Goal: Transaction & Acquisition: Book appointment/travel/reservation

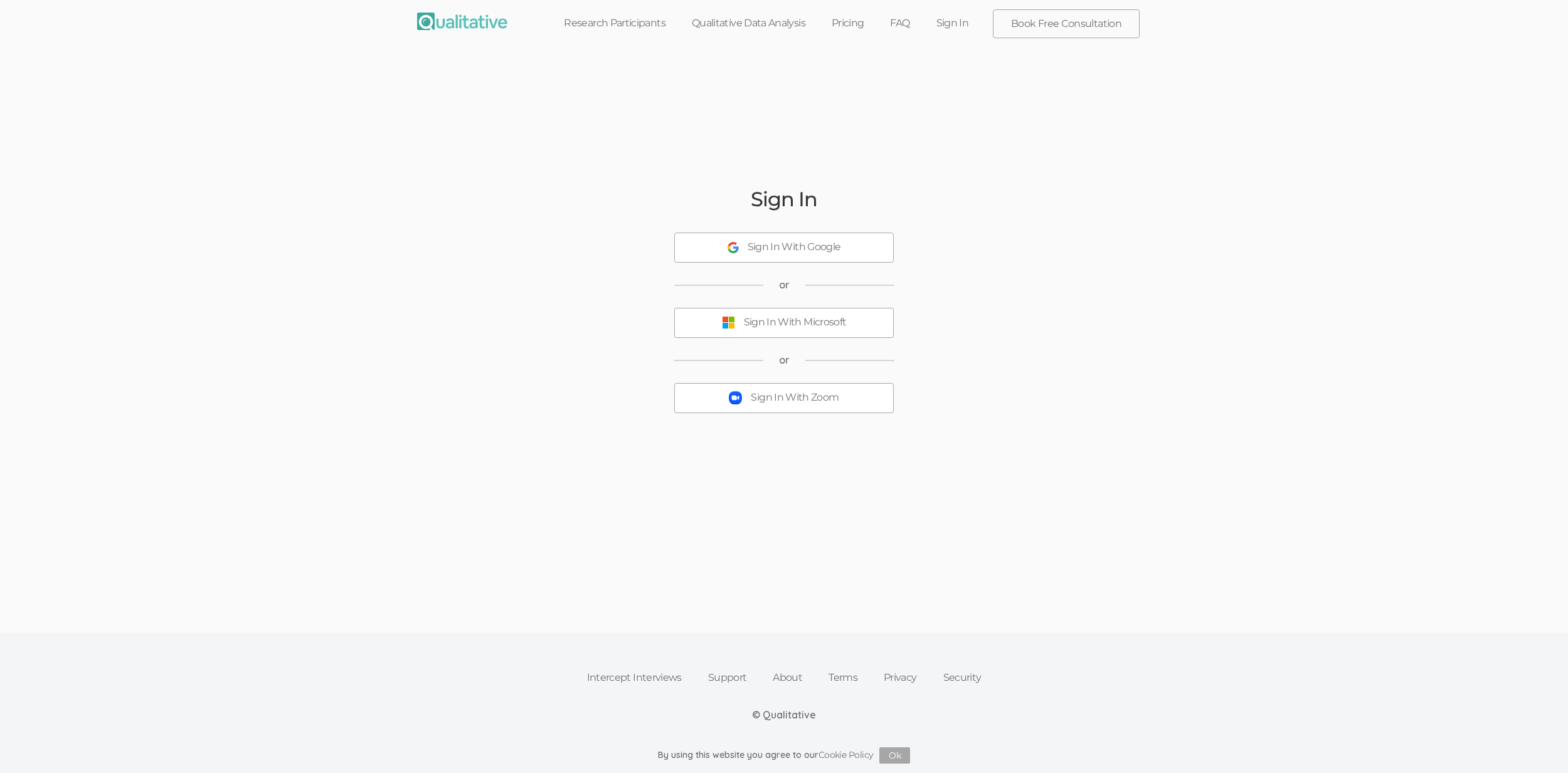
click at [416, 10] on link at bounding box center [463, 25] width 109 height 32
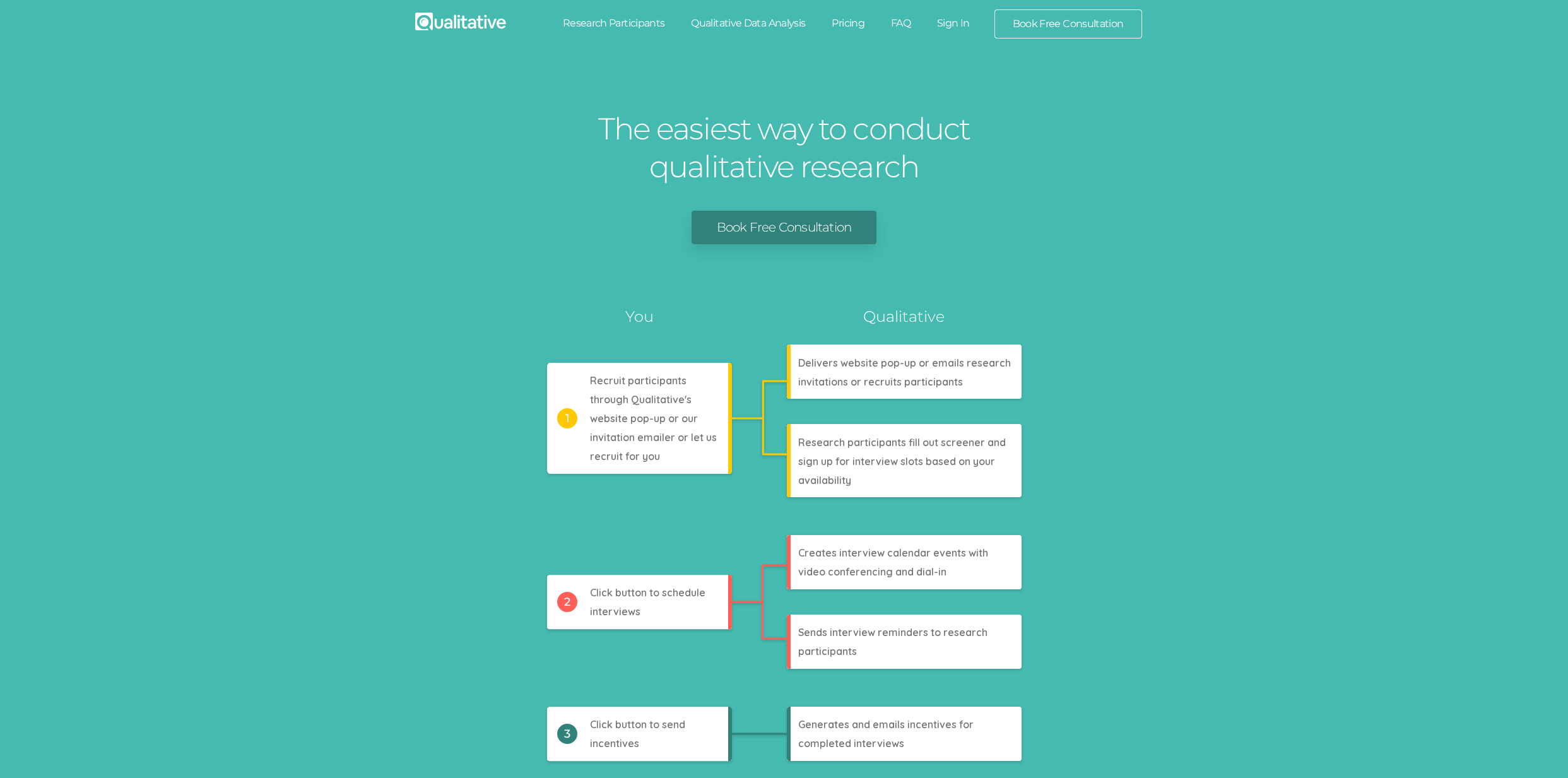
click at [647, 29] on link "Research Participants" at bounding box center [614, 23] width 129 height 28
click at [715, 19] on link "Qualitative Data Analysis" at bounding box center [747, 23] width 141 height 28
click at [862, 21] on link "Pricing" at bounding box center [848, 23] width 60 height 28
click at [903, 24] on link "FAQ" at bounding box center [901, 23] width 46 height 28
click at [957, 24] on link "Sign In" at bounding box center [953, 23] width 60 height 28
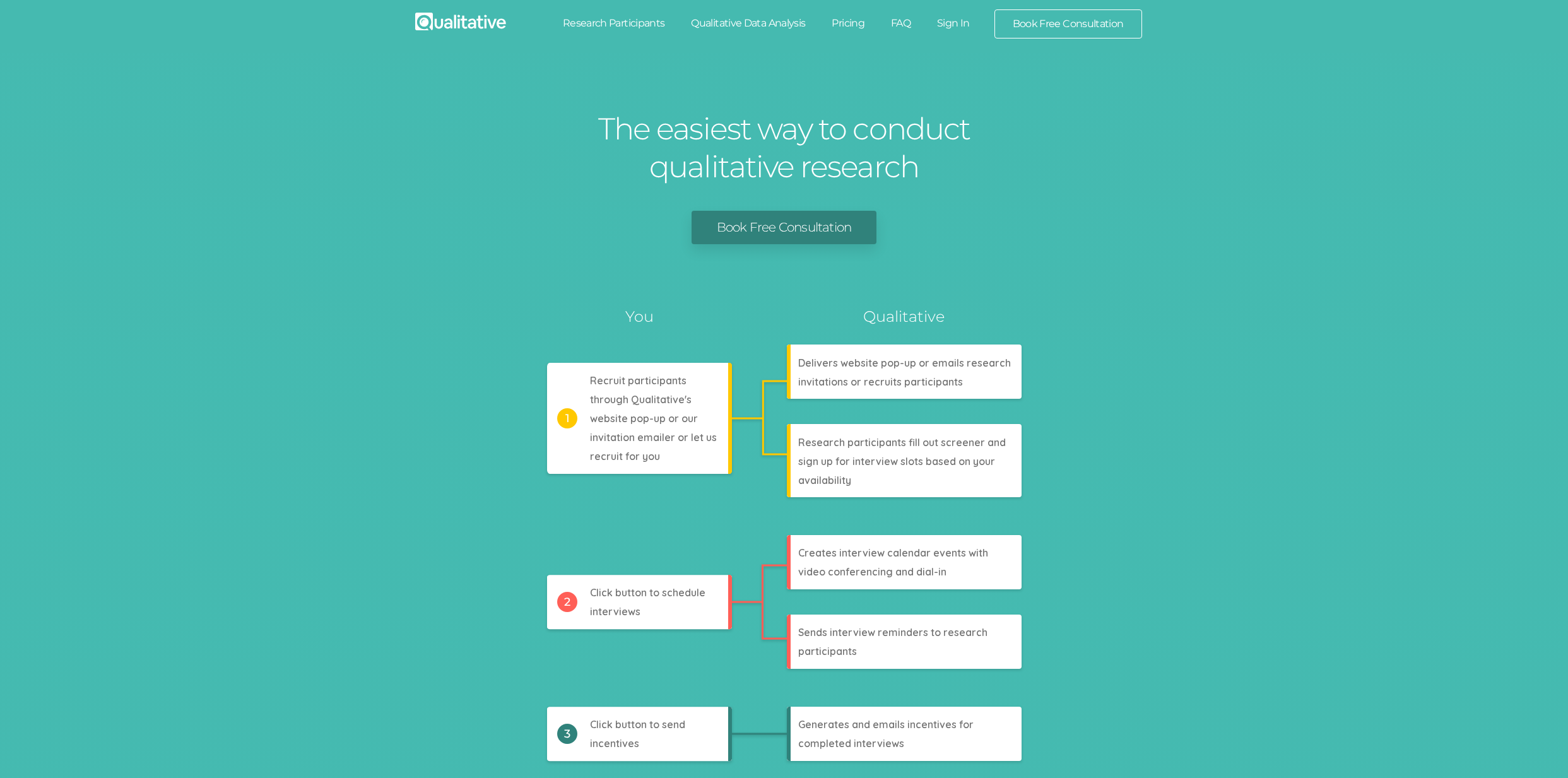
click at [1096, 24] on link "Book Free Consultation" at bounding box center [1068, 24] width 146 height 28
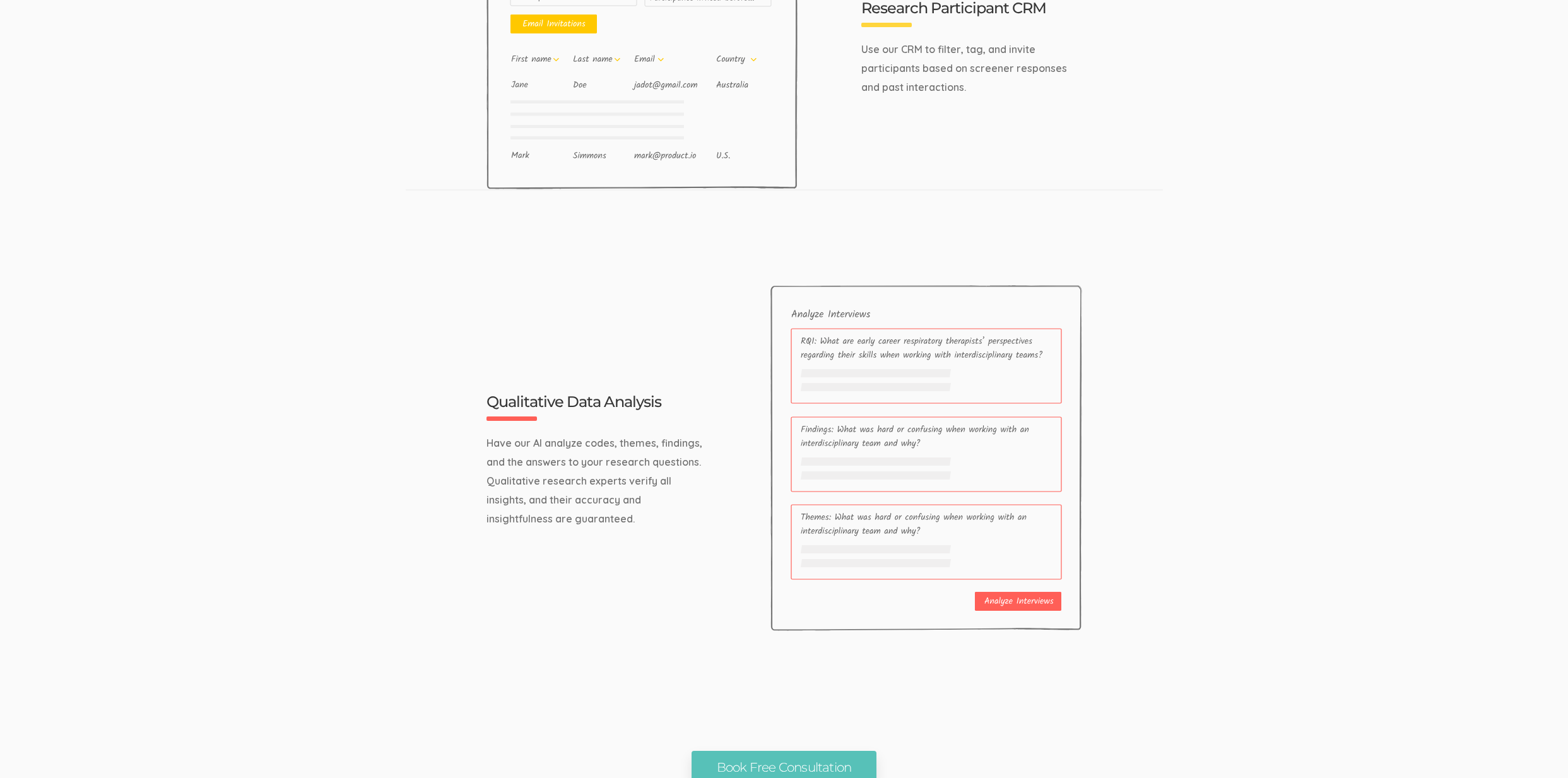
scroll to position [4022, 0]
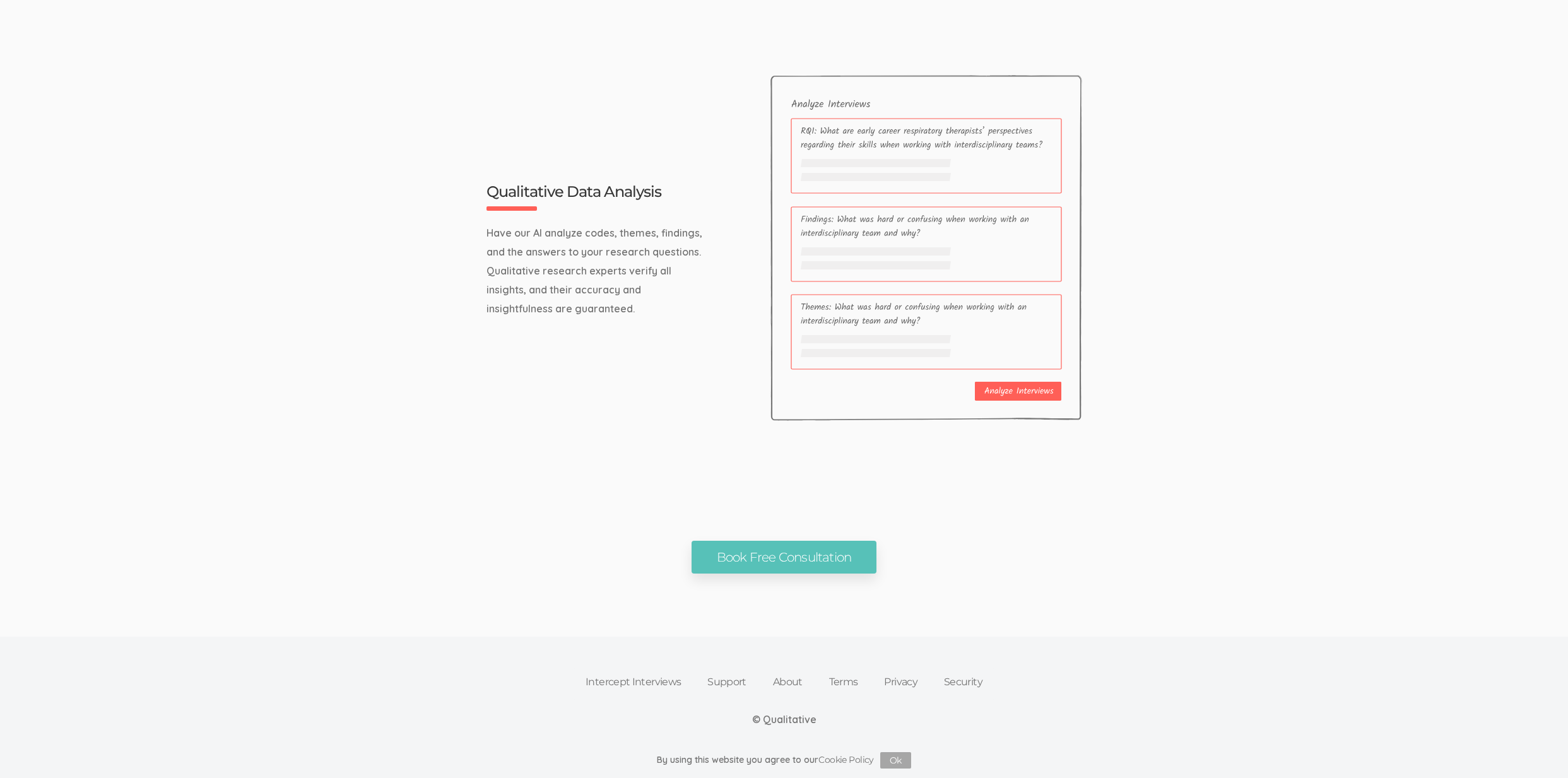
click at [670, 680] on link "Intercept Interviews" at bounding box center [633, 682] width 122 height 28
click at [716, 679] on link "Support" at bounding box center [727, 682] width 66 height 28
click at [778, 682] on link "About" at bounding box center [787, 682] width 56 height 28
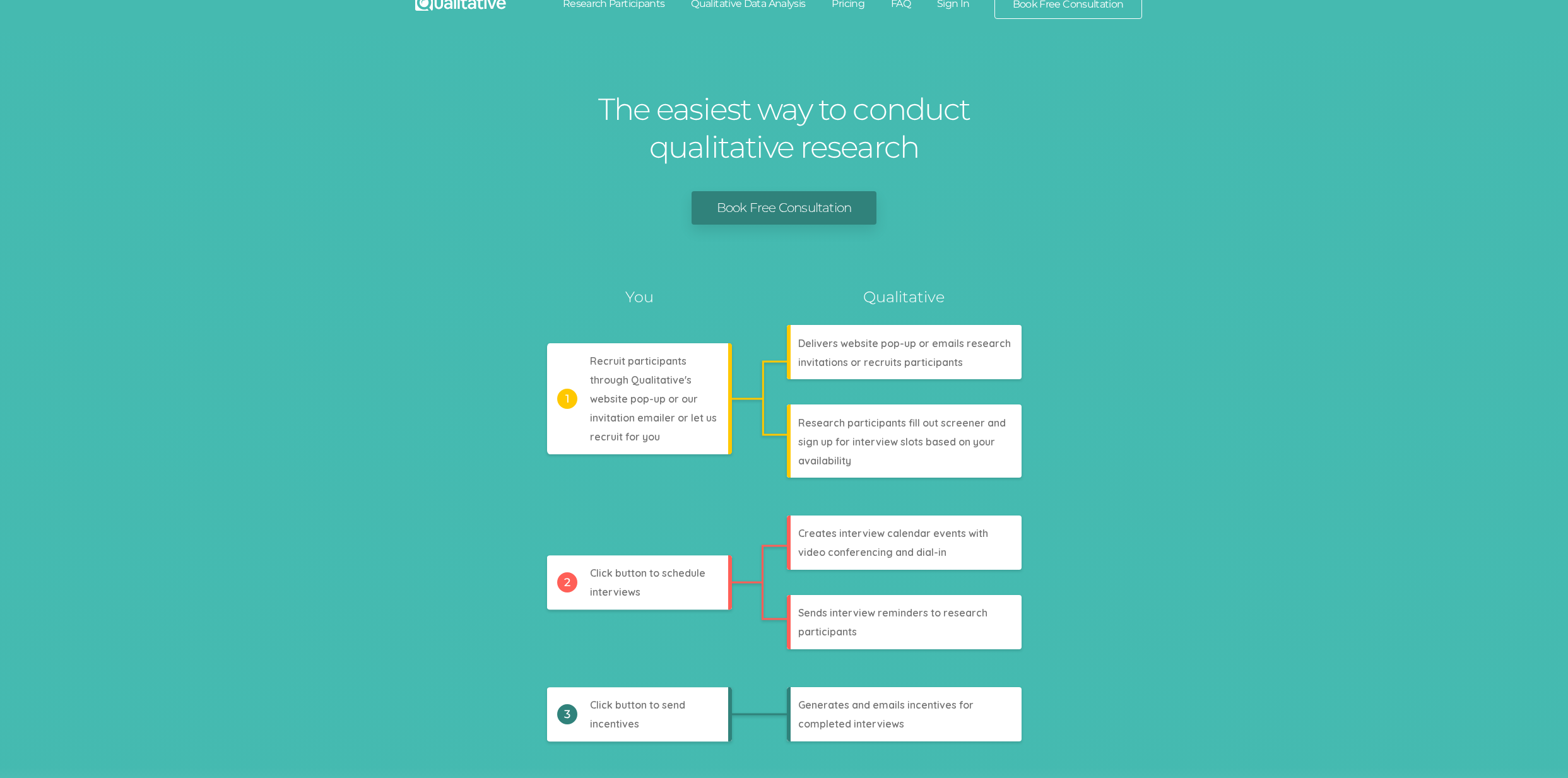
scroll to position [0, 0]
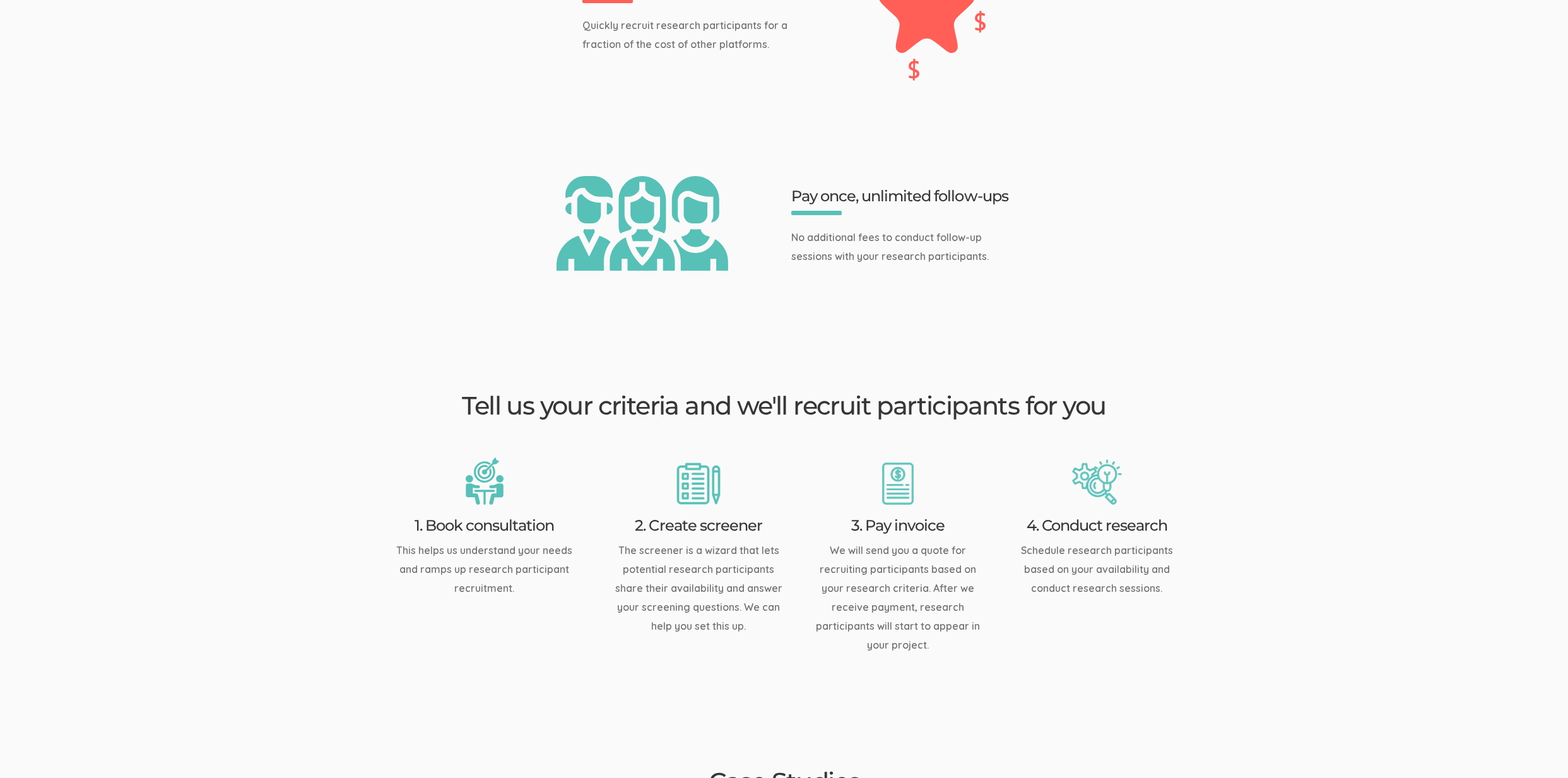
scroll to position [1538, 0]
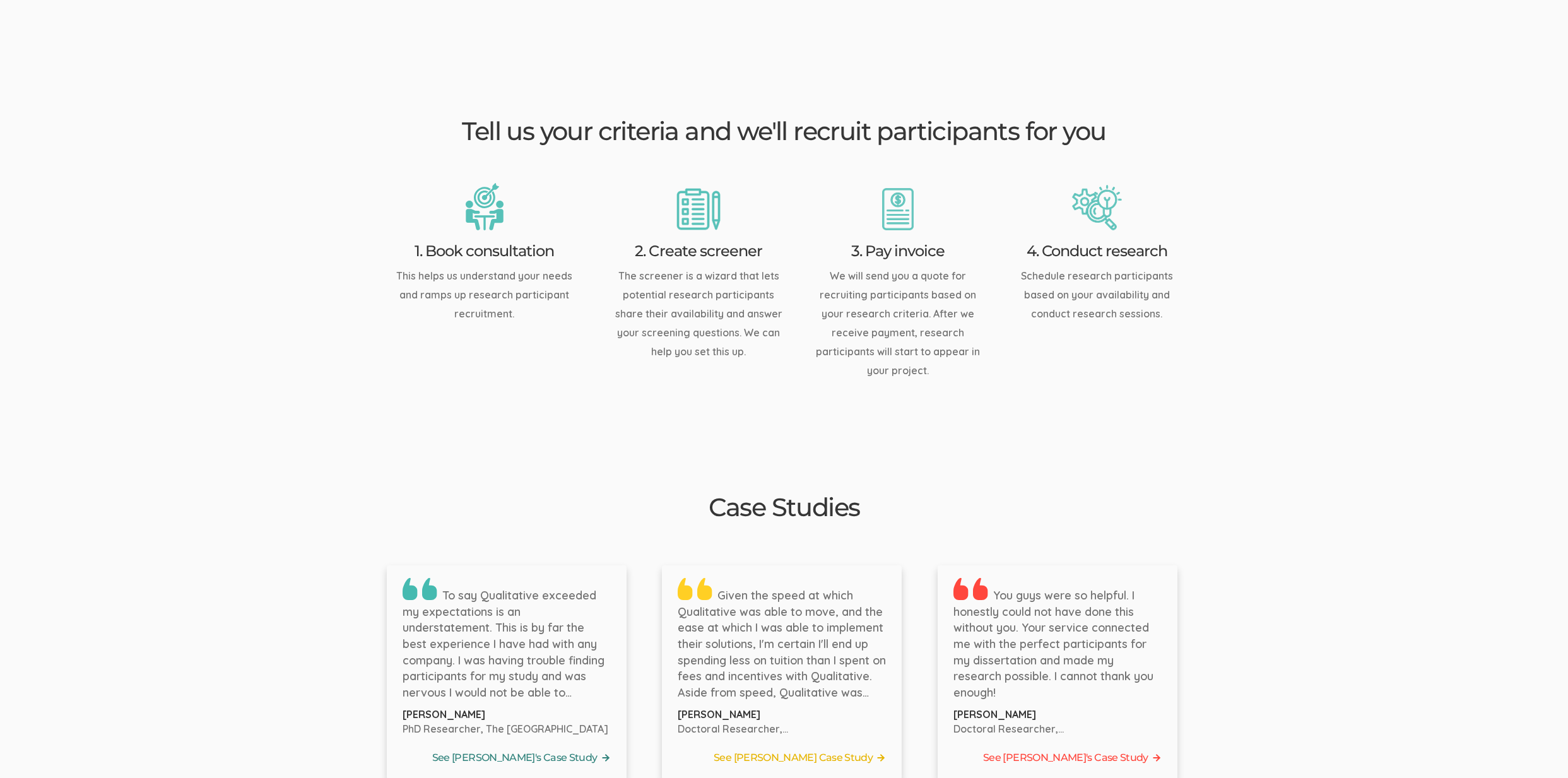
click at [580, 749] on link "See Bernice's Case Study" at bounding box center [506, 758] width 208 height 19
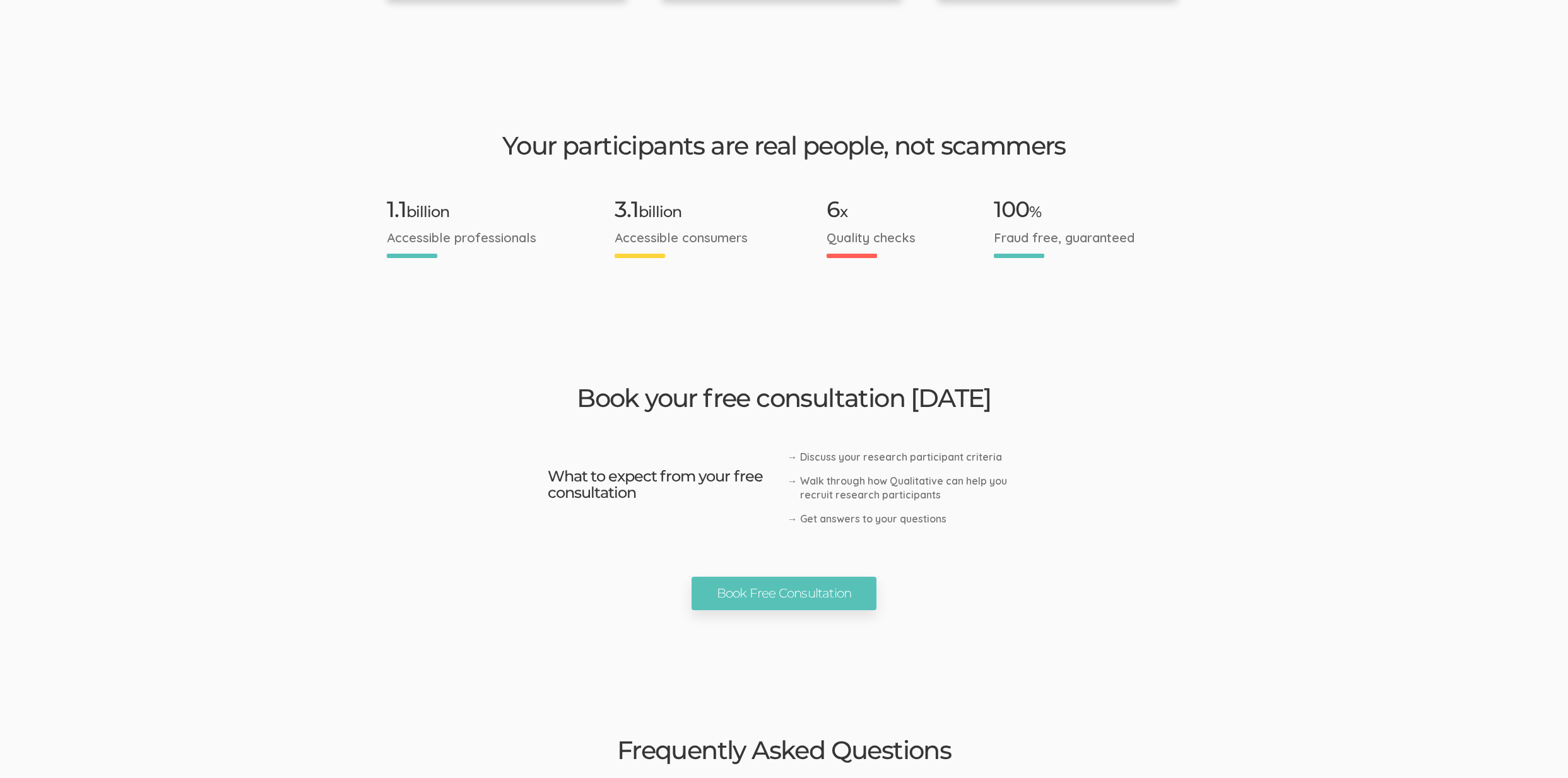
scroll to position [1796, 0]
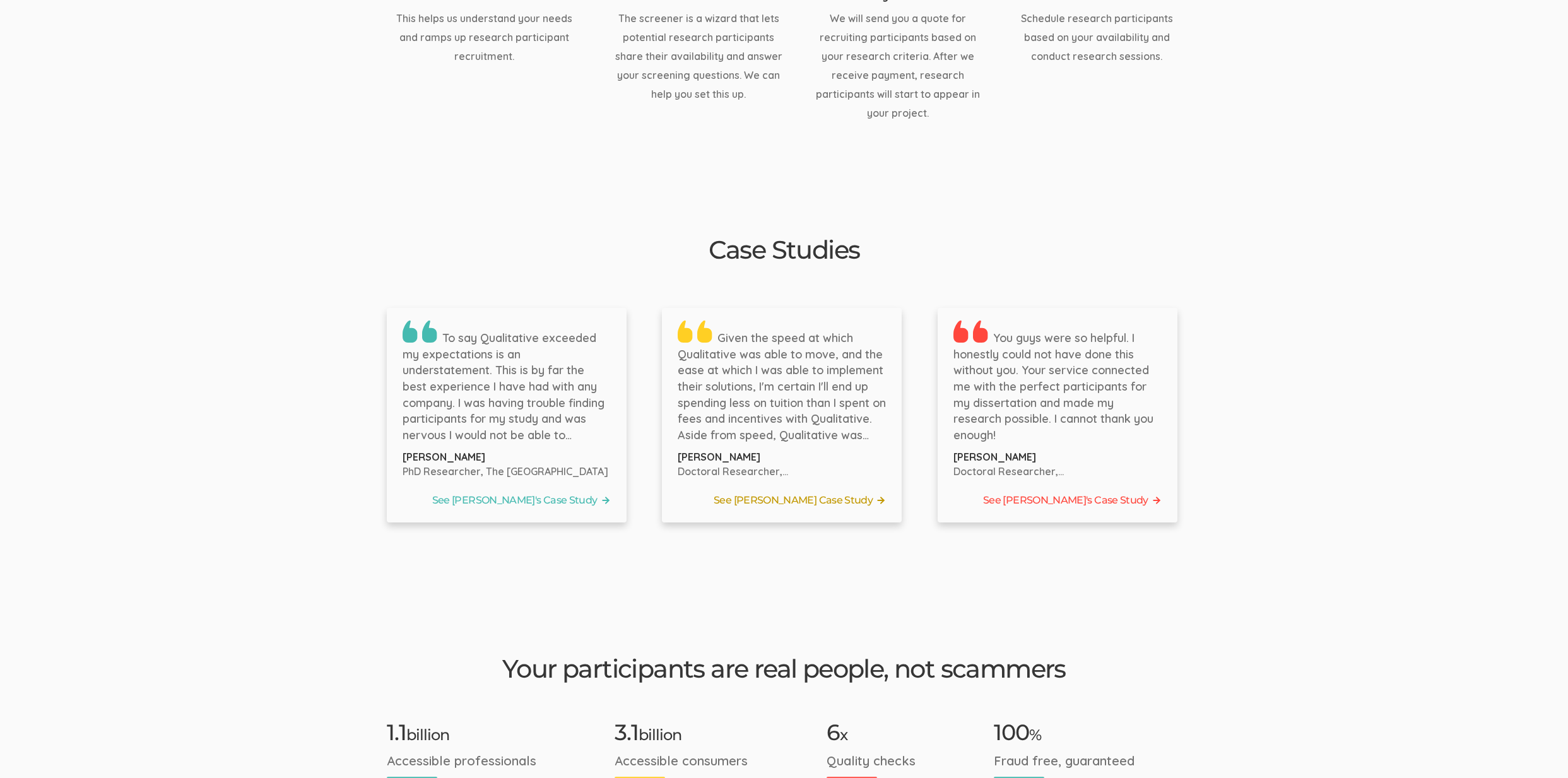
click at [875, 491] on link "See Tyler's Case Study" at bounding box center [782, 500] width 208 height 19
click at [1090, 491] on link "See Laura's Case Study" at bounding box center [1058, 500] width 208 height 19
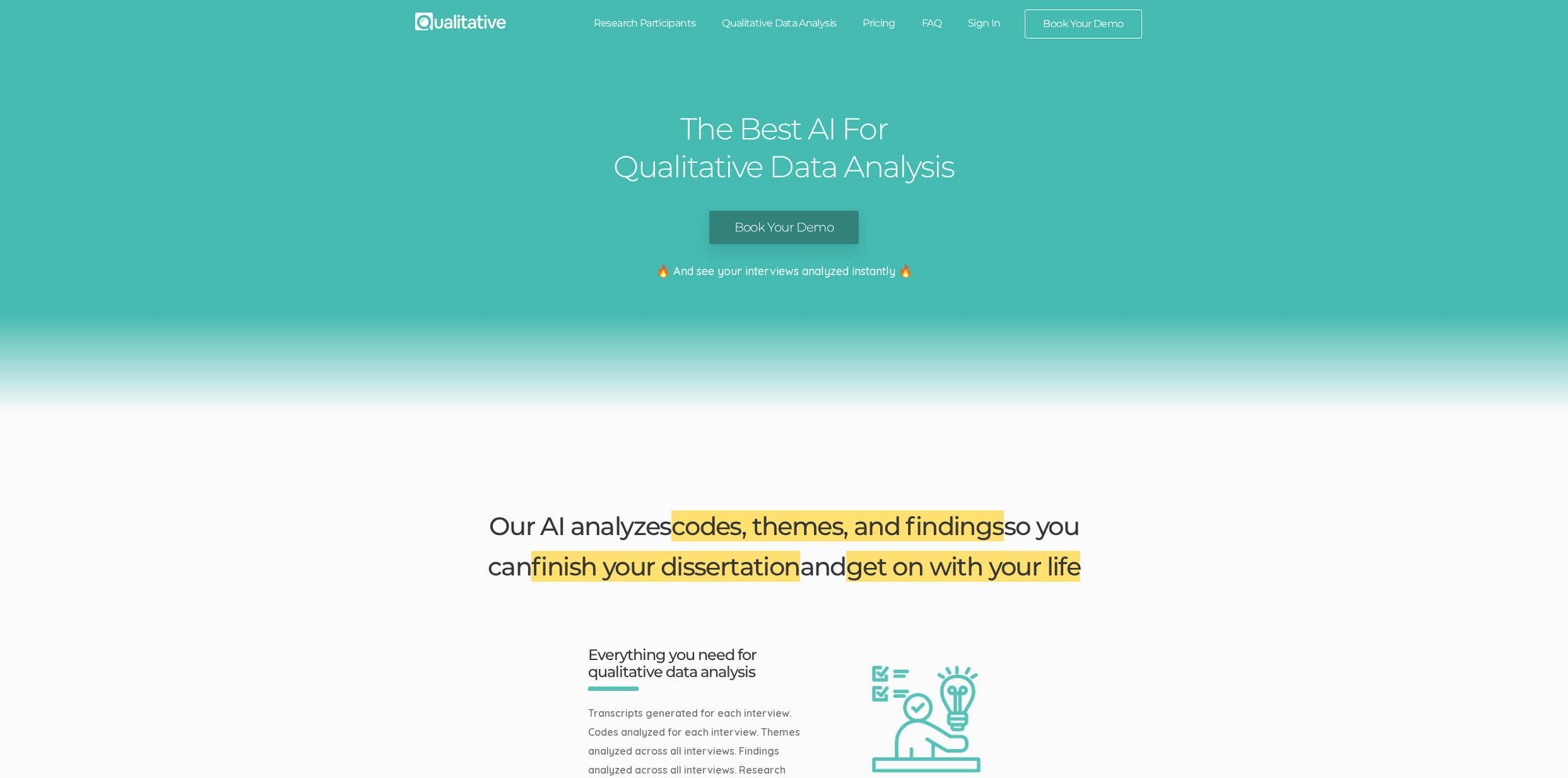
click at [771, 212] on link "Book Your Demo" at bounding box center [784, 228] width 149 height 33
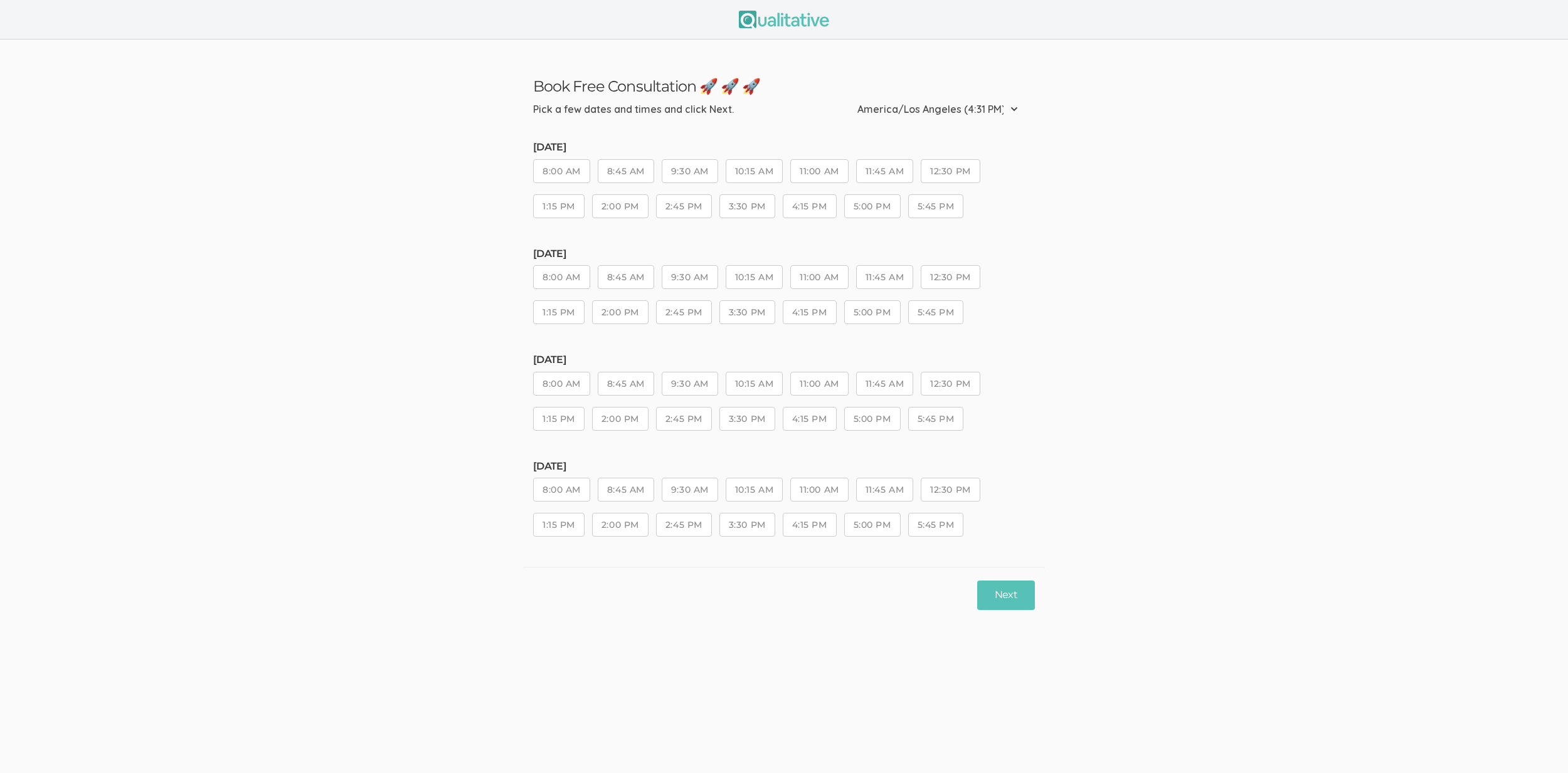
click at [765, 383] on button "10:15 AM" at bounding box center [754, 383] width 57 height 24
click at [1025, 606] on button "Next" at bounding box center [1006, 595] width 58 height 29
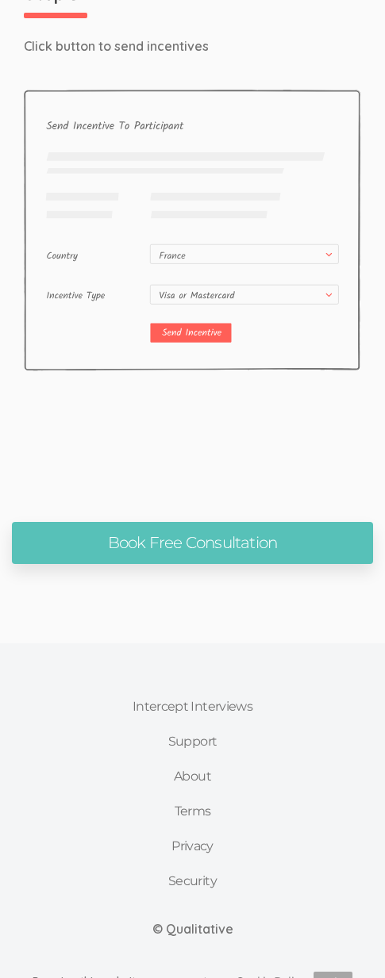
scroll to position [3467, 0]
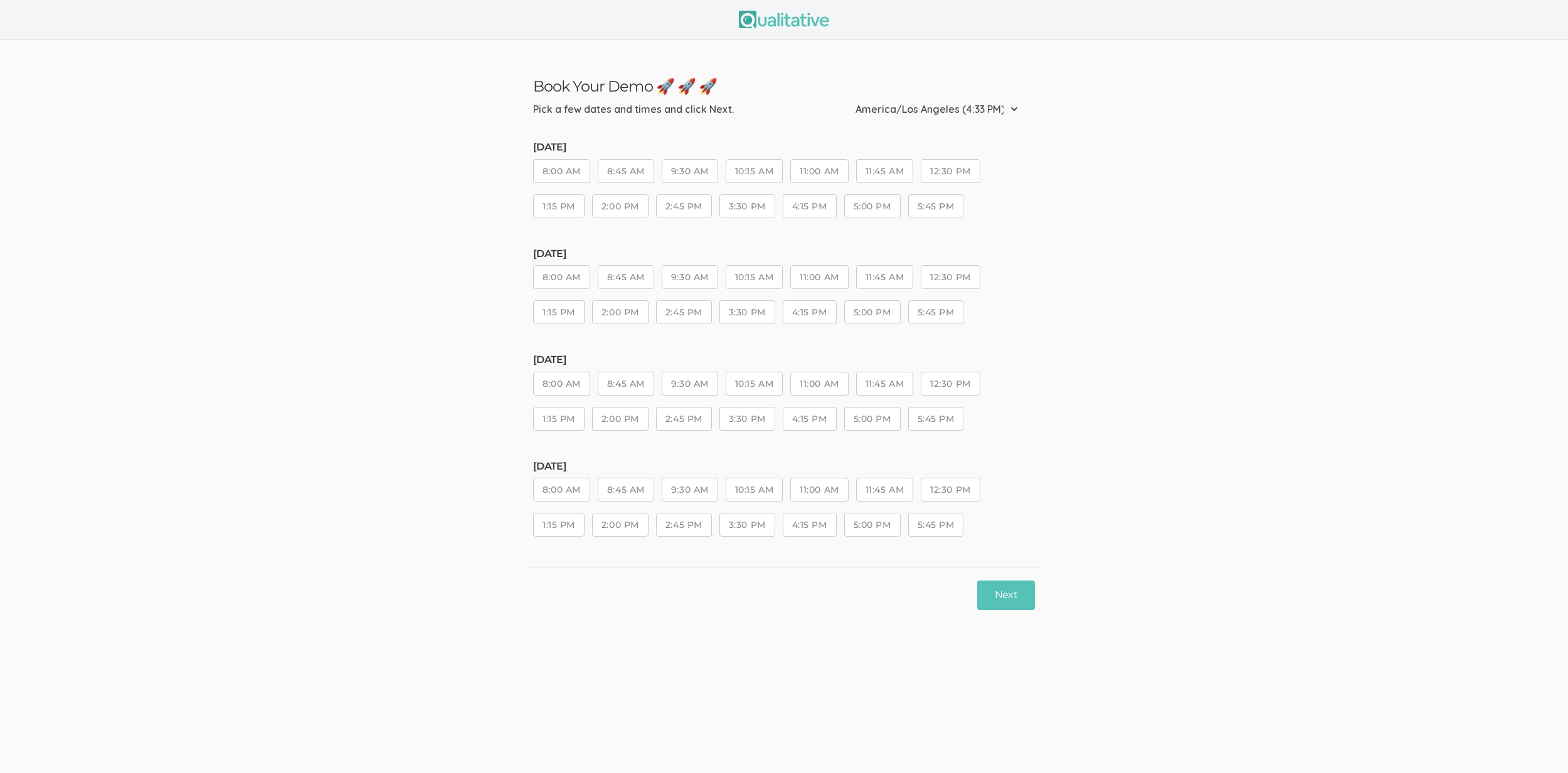
click at [761, 320] on button "3:30 PM" at bounding box center [747, 312] width 56 height 24
click at [1015, 590] on button "Next" at bounding box center [1006, 595] width 58 height 29
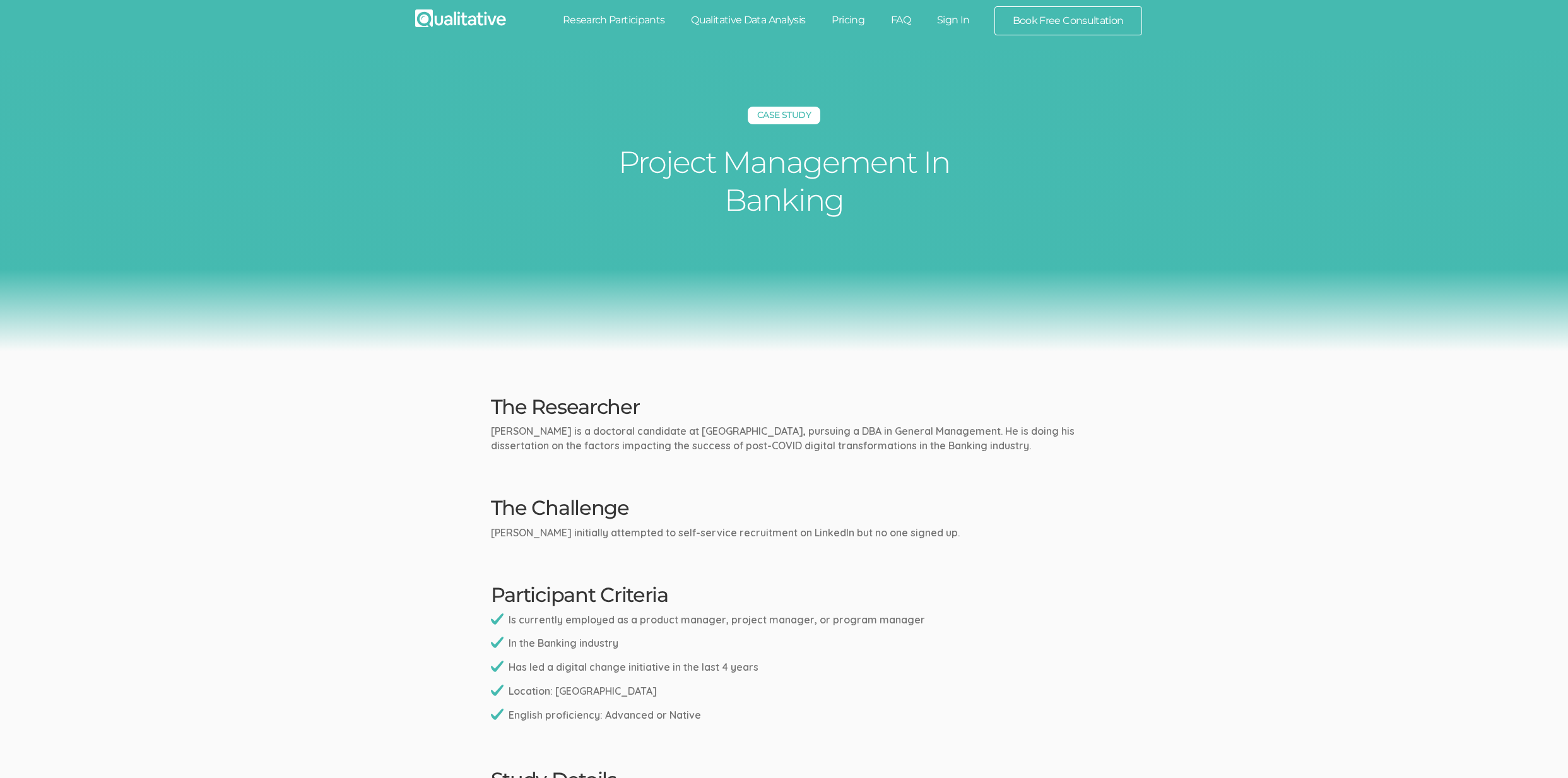
scroll to position [986, 0]
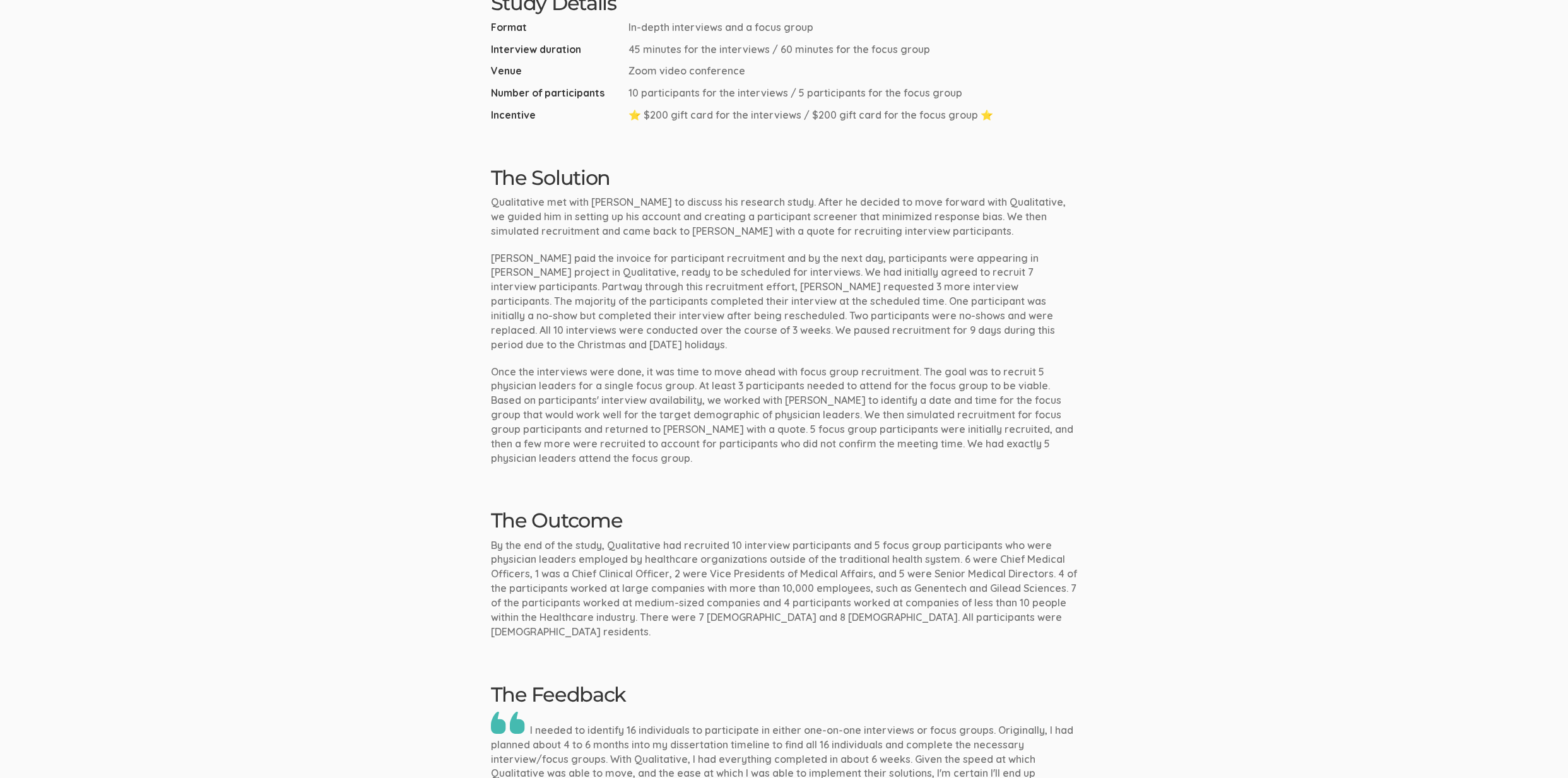
scroll to position [1270, 0]
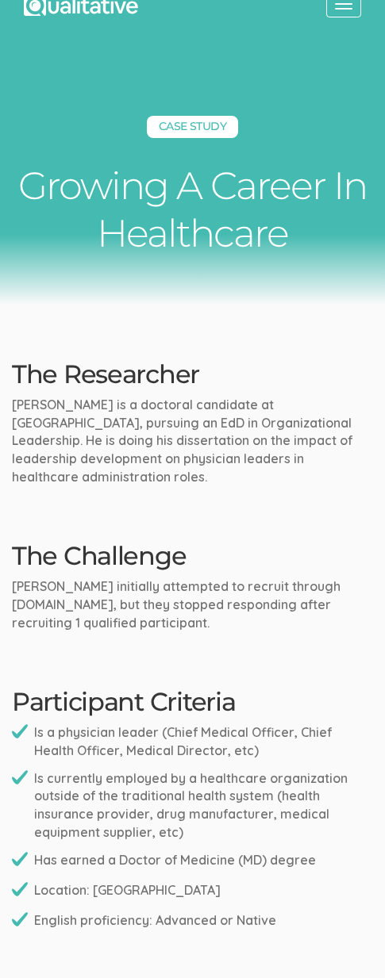
scroll to position [15, 0]
